Goal: Find specific page/section: Find specific page/section

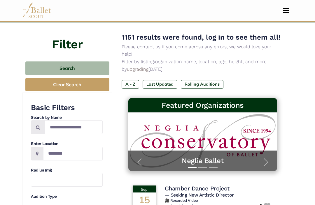
scroll to position [39, 0]
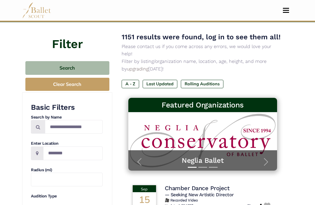
click at [41, 147] on span at bounding box center [37, 154] width 13 height 14
click at [39, 155] on span at bounding box center [37, 154] width 13 height 14
click at [68, 155] on input "Location" at bounding box center [73, 154] width 60 height 14
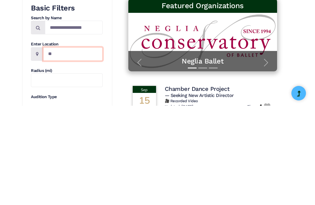
type input "*"
click at [39, 147] on span at bounding box center [37, 154] width 13 height 14
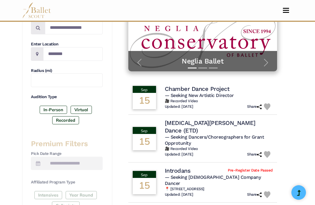
click at [41, 53] on span at bounding box center [37, 54] width 13 height 14
click at [43, 53] on input "Location" at bounding box center [73, 54] width 60 height 14
click at [40, 55] on span at bounding box center [37, 54] width 13 height 14
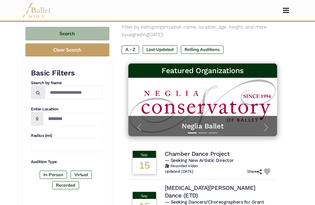
scroll to position [75, 0]
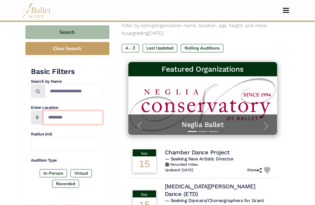
click at [54, 117] on input "Location" at bounding box center [73, 118] width 60 height 14
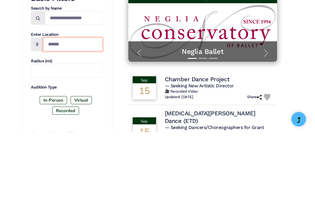
click at [57, 111] on input "******" at bounding box center [73, 118] width 60 height 14
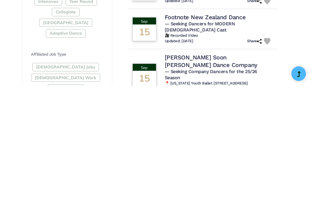
type input "******"
